Goal: Task Accomplishment & Management: Complete application form

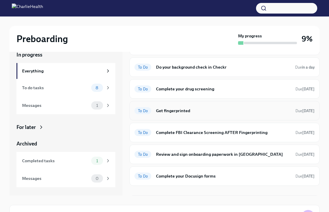
scroll to position [80, 0]
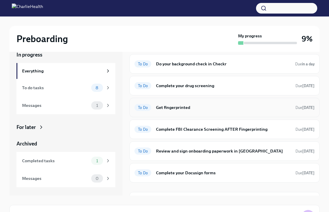
click at [173, 108] on h6 "Get fingerprinted" at bounding box center [223, 107] width 135 height 6
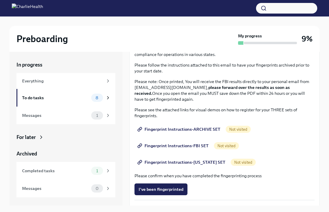
scroll to position [46, 0]
click at [168, 129] on span "Fingerprint Instructions-ARCHIVE SET" at bounding box center [180, 129] width 82 height 6
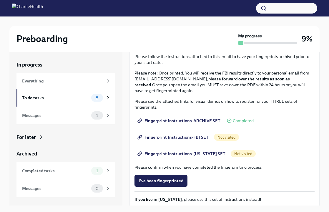
scroll to position [65, 0]
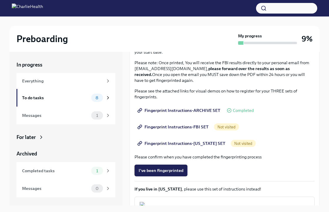
click at [177, 126] on span "Fingerprint Instructions-FBI SET" at bounding box center [174, 127] width 70 height 6
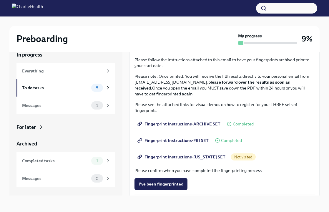
scroll to position [42, 0]
click at [170, 157] on span "Fingerprint Instructions-[US_STATE] SET" at bounding box center [182, 157] width 87 height 6
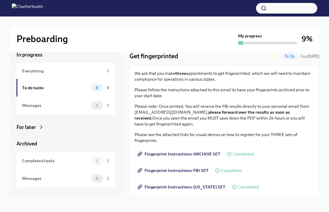
scroll to position [0, 0]
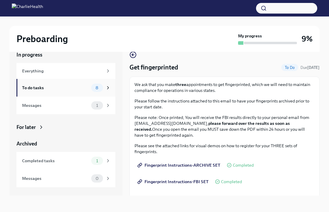
click at [70, 83] on div "To do tasks 8" at bounding box center [65, 88] width 99 height 18
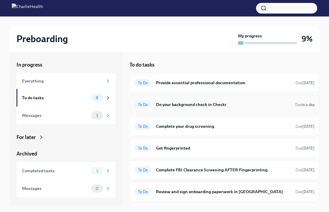
click at [185, 103] on h6 "Do your background check in Checkr" at bounding box center [223, 104] width 135 height 6
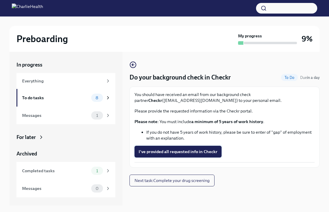
click at [156, 152] on span "I've provided all requested info in Checkr" at bounding box center [178, 152] width 79 height 6
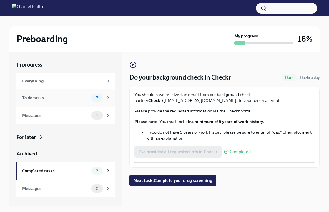
click at [48, 99] on div "To do tasks" at bounding box center [55, 98] width 67 height 6
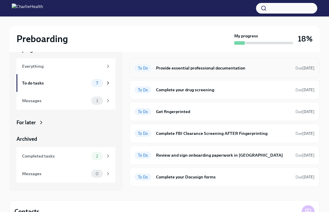
click at [194, 76] on div "To Do Provide essential professional documentation Due [DATE]" at bounding box center [225, 67] width 190 height 19
click at [191, 70] on h6 "Provide essential professional documentation" at bounding box center [223, 68] width 135 height 6
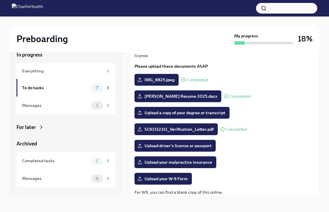
scroll to position [68, 0]
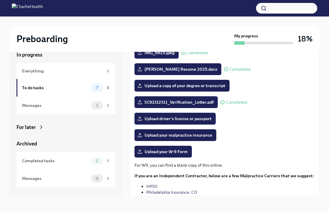
click at [183, 118] on span "Upload driver's license or passport" at bounding box center [175, 119] width 73 height 6
click at [0, 0] on input "Upload driver's license or passport" at bounding box center [0, 0] width 0 height 0
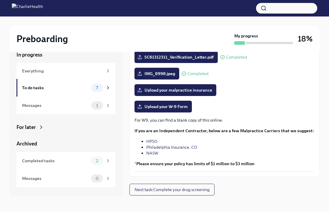
scroll to position [0, 0]
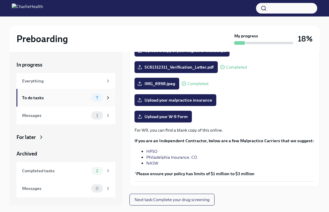
click at [48, 95] on div "To do tasks" at bounding box center [55, 98] width 67 height 6
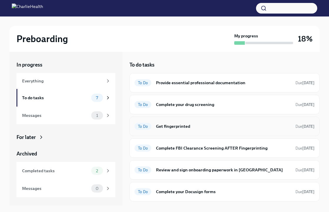
scroll to position [25, 0]
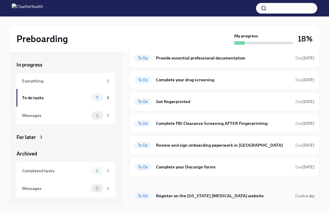
click at [176, 191] on div "To Do Register on the [US_STATE] [MEDICAL_DATA] website Due in a day" at bounding box center [225, 195] width 180 height 9
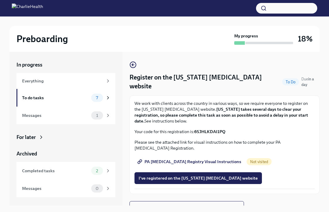
click at [185, 159] on span "PA [MEDICAL_DATA] Registry Visual Instructions" at bounding box center [190, 162] width 103 height 6
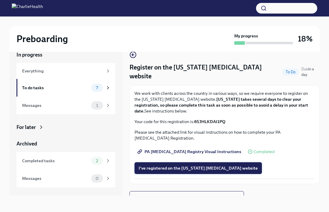
click at [184, 165] on span "I've registered on the [US_STATE] [MEDICAL_DATA] website" at bounding box center [198, 168] width 119 height 6
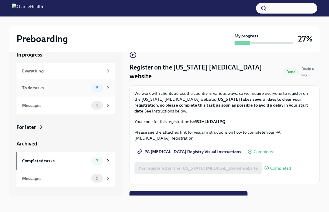
click at [51, 86] on div "To do tasks" at bounding box center [55, 88] width 67 height 6
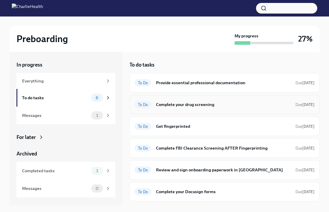
click at [179, 105] on h6 "Complete your drug screening" at bounding box center [223, 104] width 135 height 6
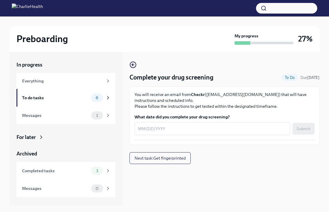
click at [189, 97] on p "You will receive an email from Checkr ([EMAIL_ADDRESS][DOMAIN_NAME]) that will …" at bounding box center [225, 101] width 180 height 18
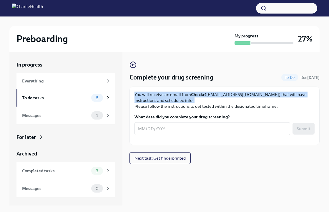
click at [189, 97] on p "You will receive an email from Checkr ([EMAIL_ADDRESS][DOMAIN_NAME]) that will …" at bounding box center [225, 101] width 180 height 18
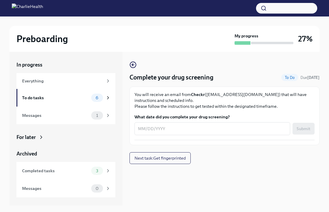
scroll to position [10, 0]
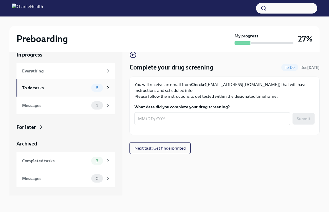
click at [37, 87] on div "To do tasks" at bounding box center [55, 88] width 67 height 6
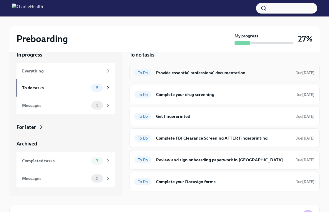
click at [173, 76] on div "To Do Provide essential professional documentation Due [DATE]" at bounding box center [225, 72] width 180 height 9
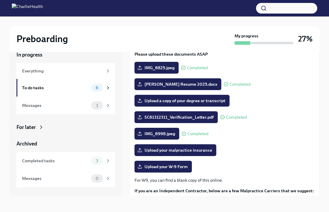
scroll to position [55, 0]
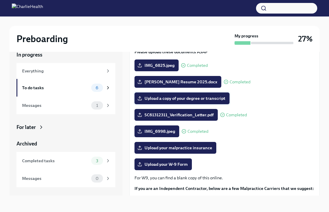
click at [175, 98] on span "Upload a copy of your degree or transcript" at bounding box center [182, 98] width 87 height 6
click at [0, 0] on input "Upload a copy of your degree or transcript" at bounding box center [0, 0] width 0 height 0
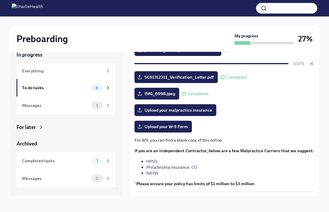
scroll to position [90, 0]
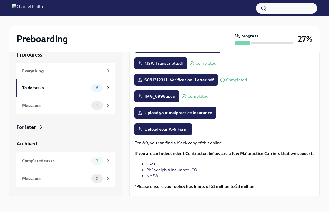
click at [165, 144] on p "For W9, you can find a blank copy of this online." at bounding box center [225, 143] width 180 height 6
